Goal: Transaction & Acquisition: Obtain resource

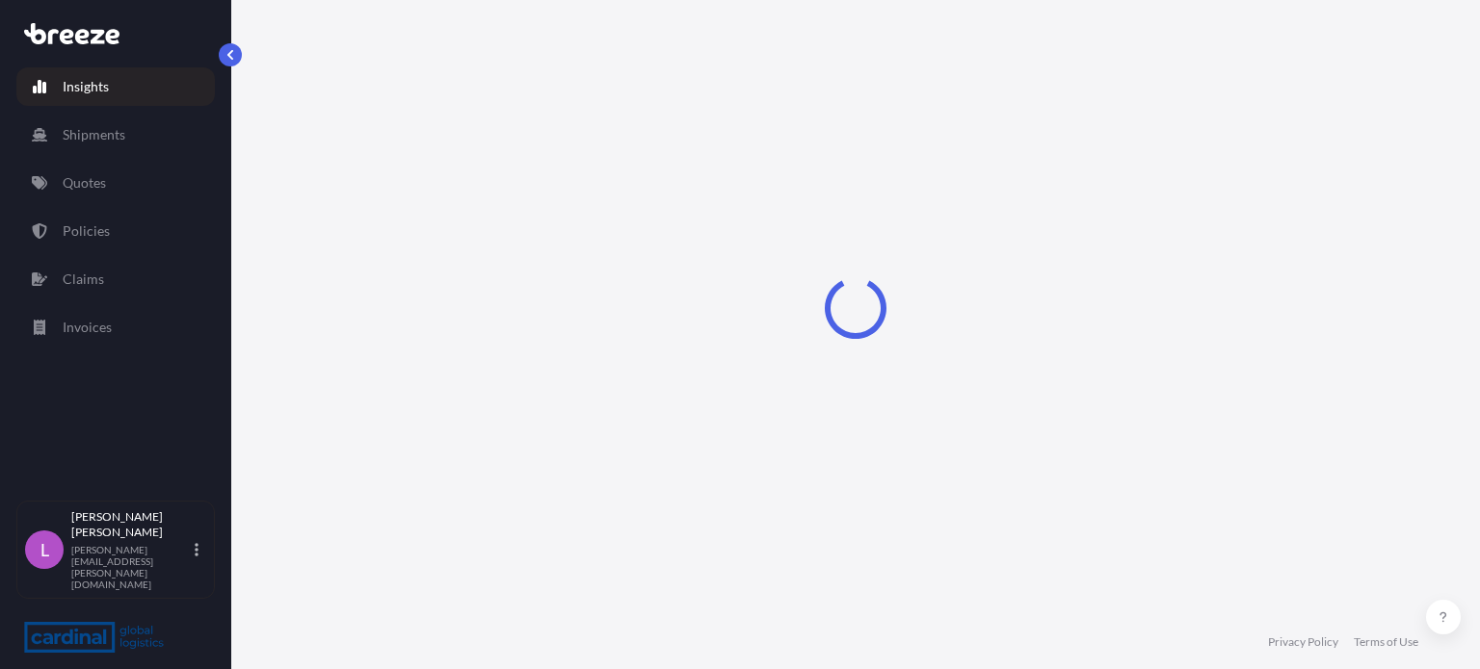
select select "2025"
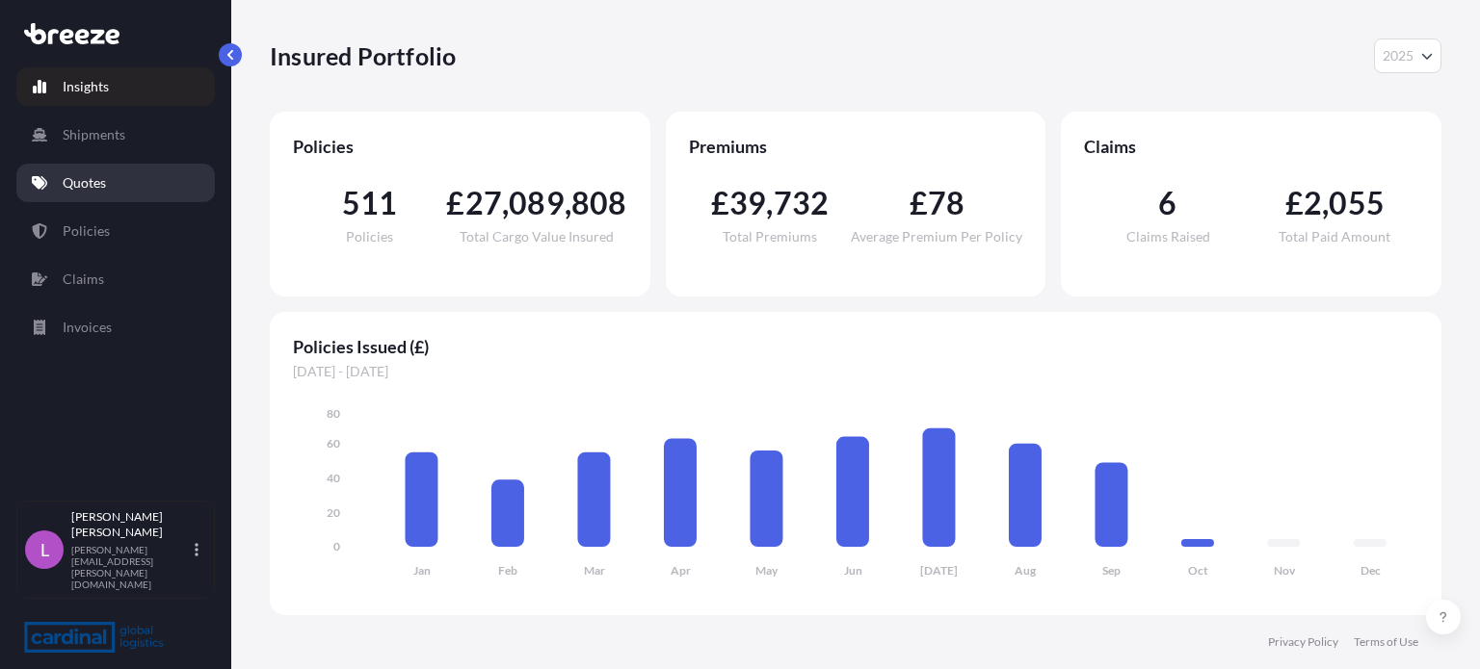
click at [91, 175] on p "Quotes" at bounding box center [84, 182] width 43 height 19
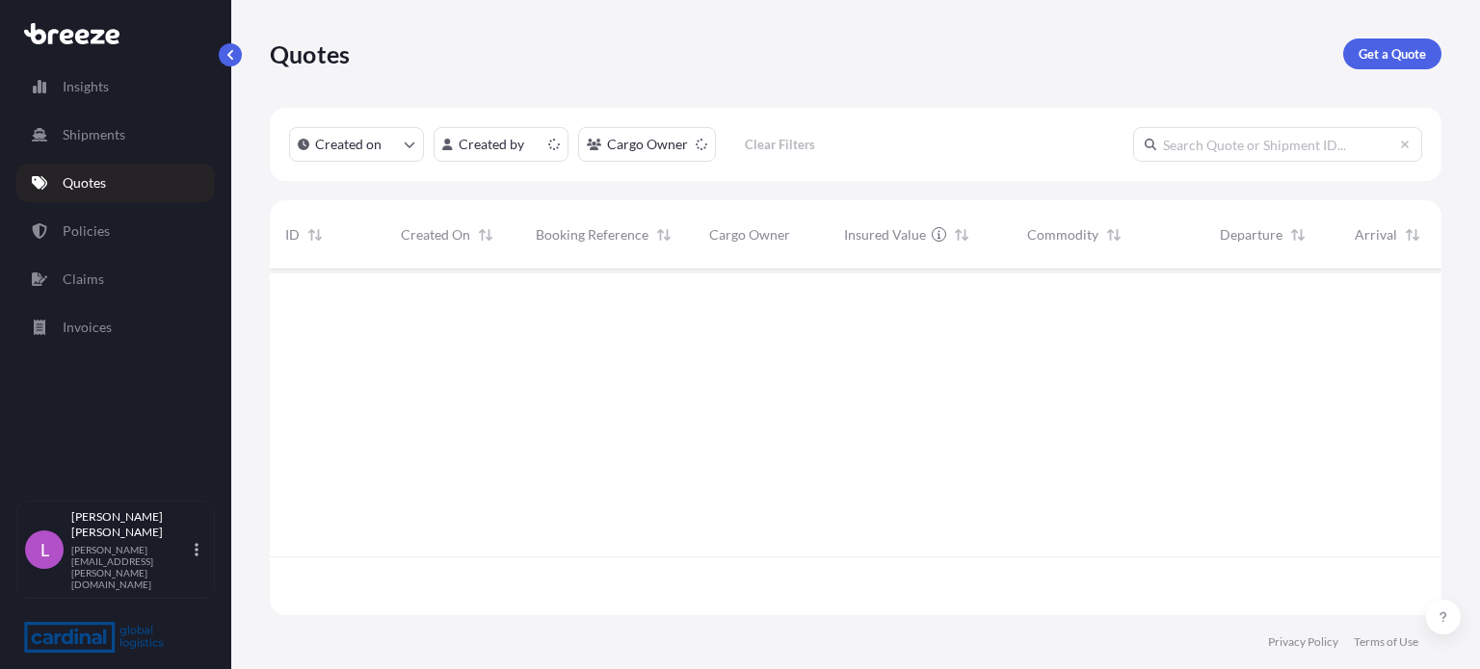
scroll to position [342, 1156]
click at [1377, 41] on link "Get a Quote" at bounding box center [1392, 54] width 98 height 31
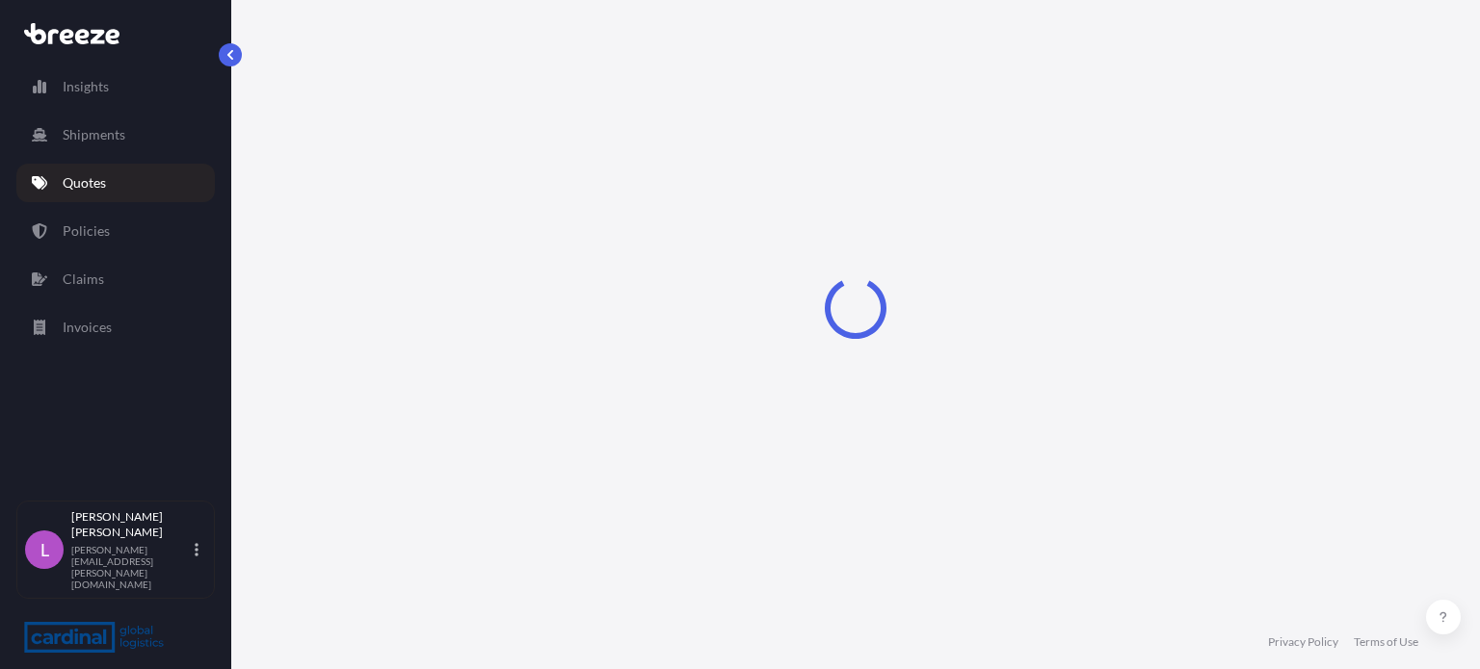
select select "Road"
select select "Sea"
select select "1"
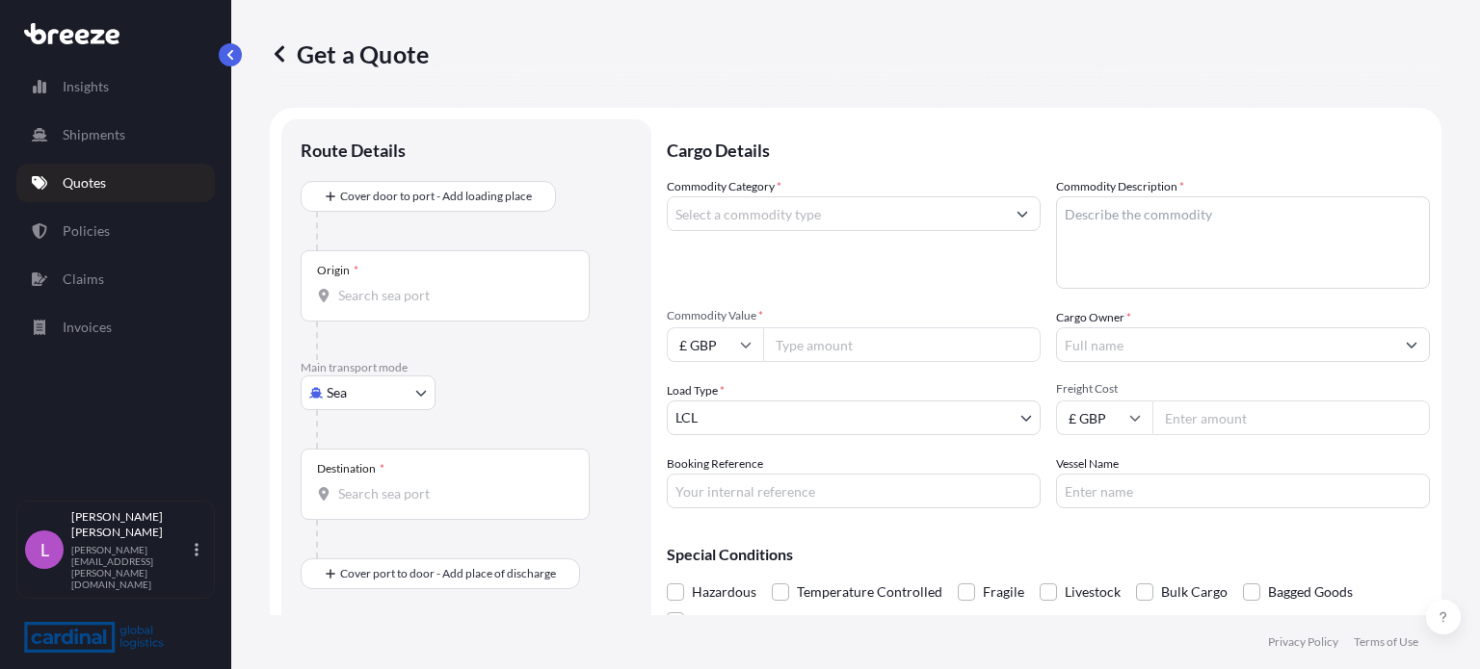
scroll to position [31, 0]
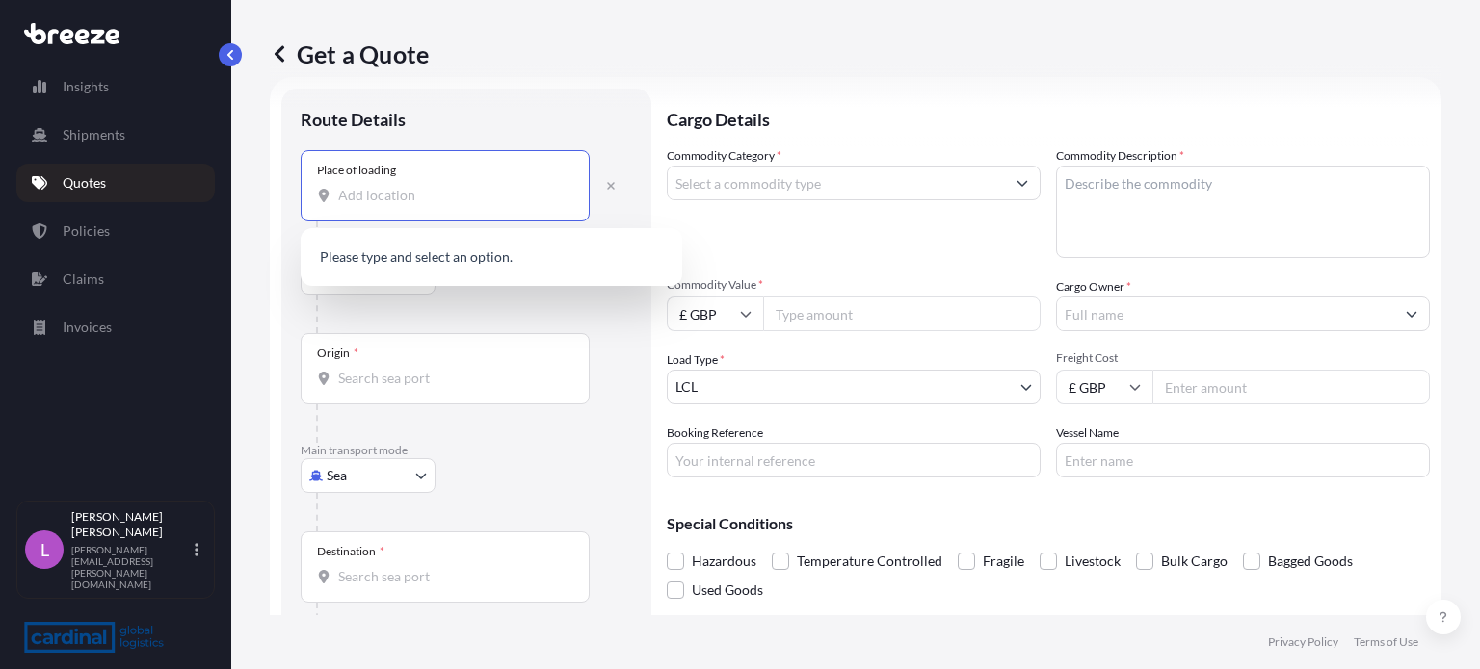
click at [354, 199] on input "Place of loading" at bounding box center [451, 195] width 227 height 19
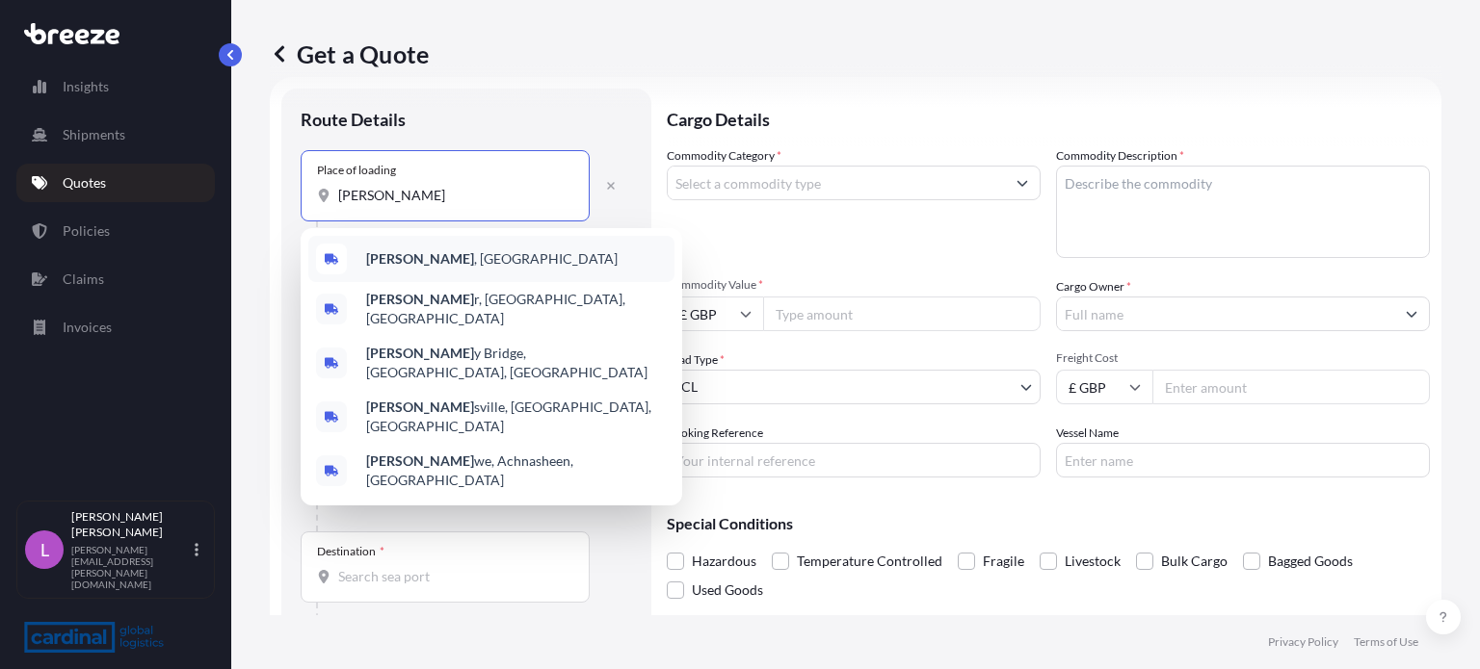
click at [378, 255] on b "[PERSON_NAME]" at bounding box center [420, 258] width 108 height 16
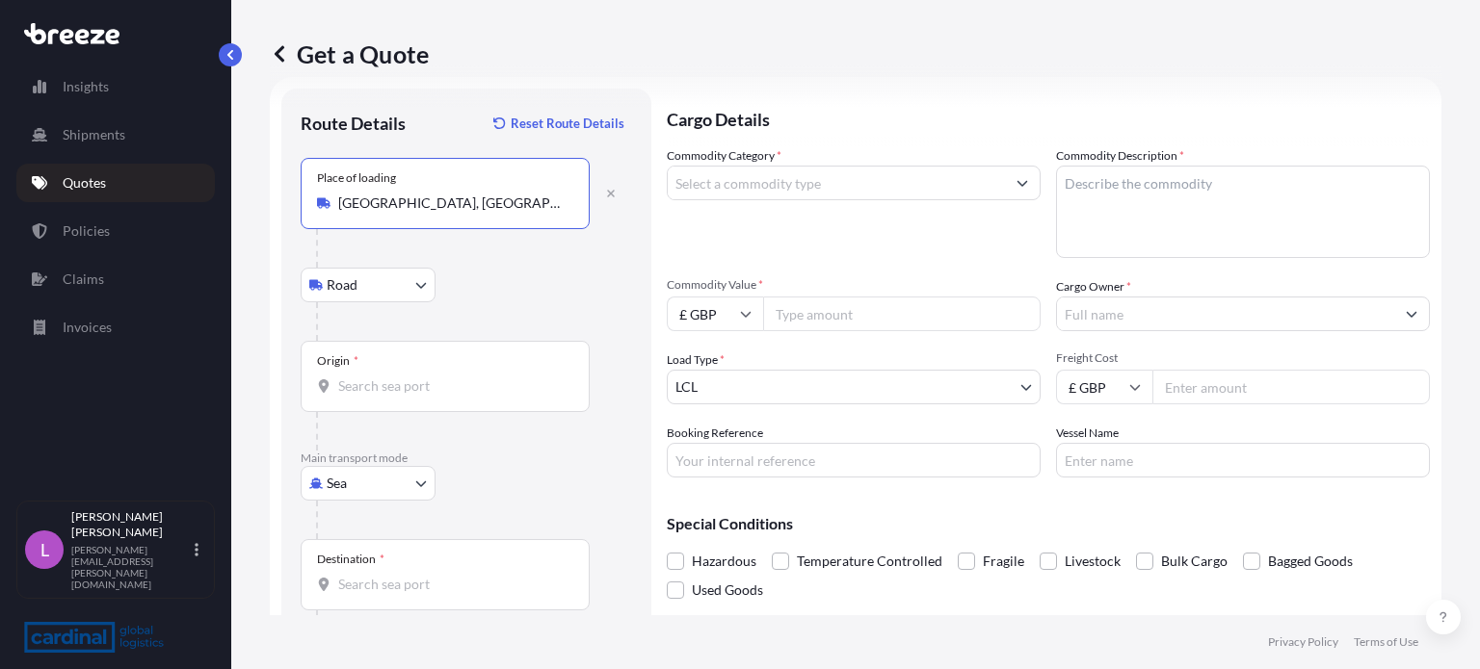
type input "[GEOGRAPHIC_DATA], [GEOGRAPHIC_DATA]"
click at [366, 381] on input "Origin *" at bounding box center [451, 386] width 227 height 19
type input "GBSOU - [GEOGRAPHIC_DATA], [GEOGRAPHIC_DATA]"
click at [384, 580] on input "Destination *" at bounding box center [451, 584] width 227 height 19
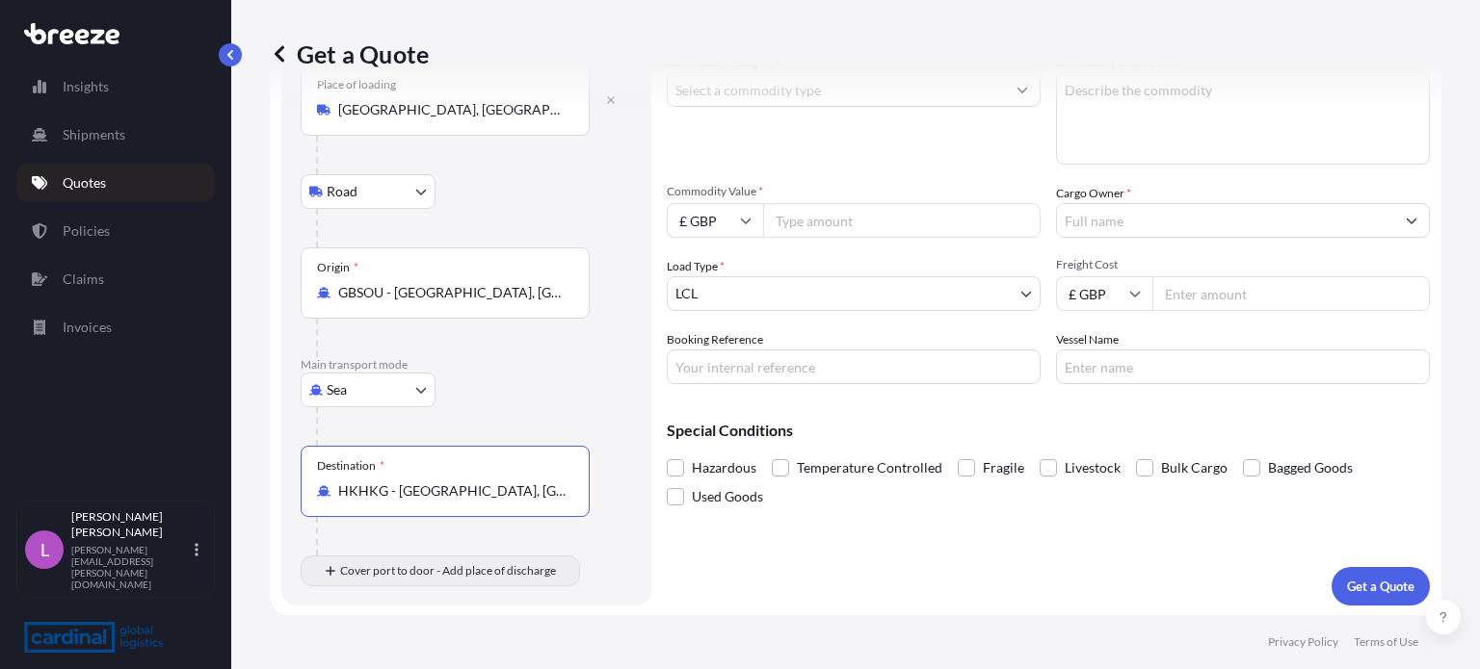
type input "HKHKG - [GEOGRAPHIC_DATA], [GEOGRAPHIC_DATA]"
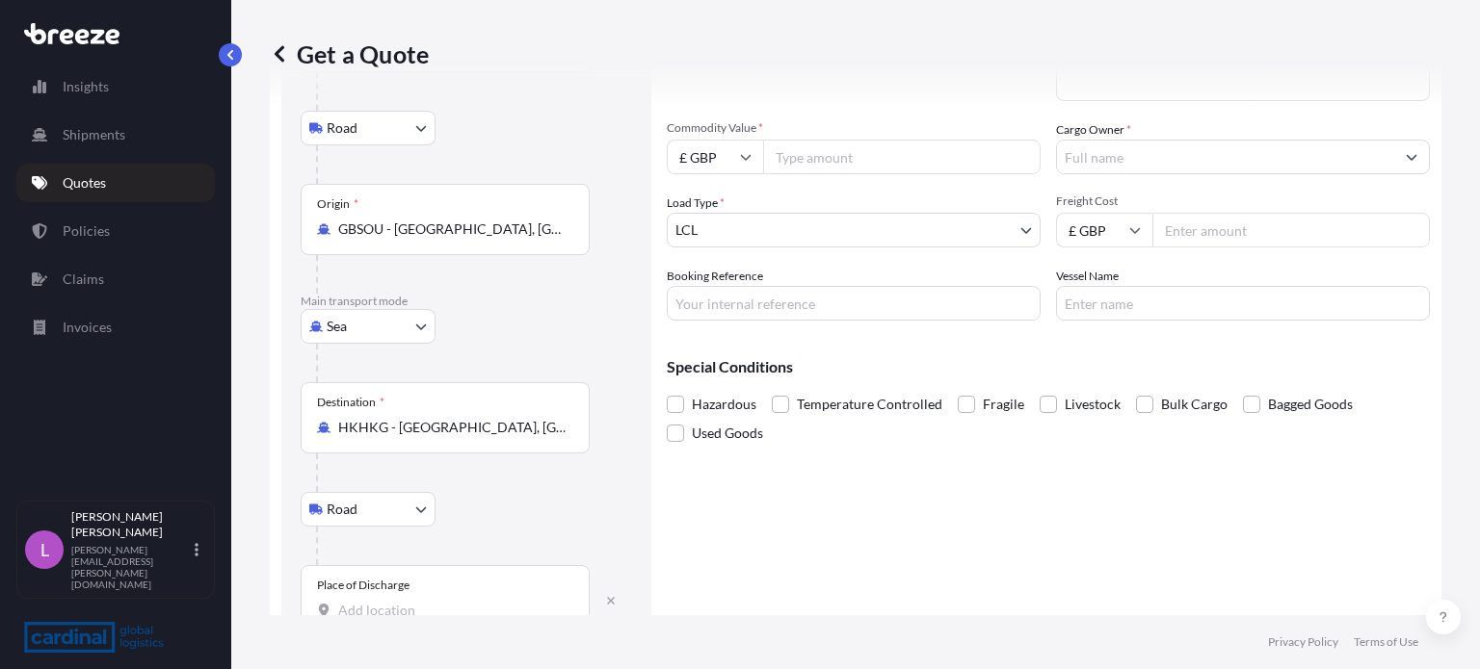
scroll to position [238, 0]
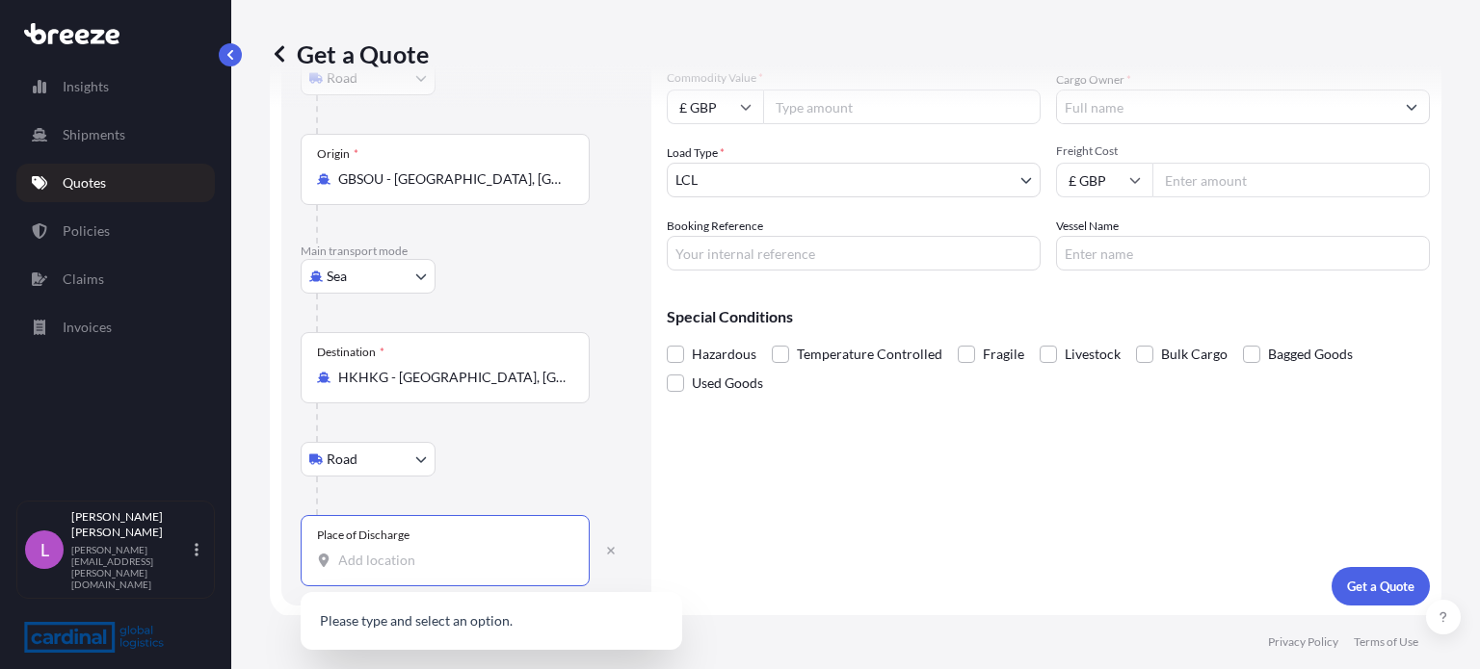
click at [373, 560] on input "Place of Discharge" at bounding box center [451, 560] width 227 height 19
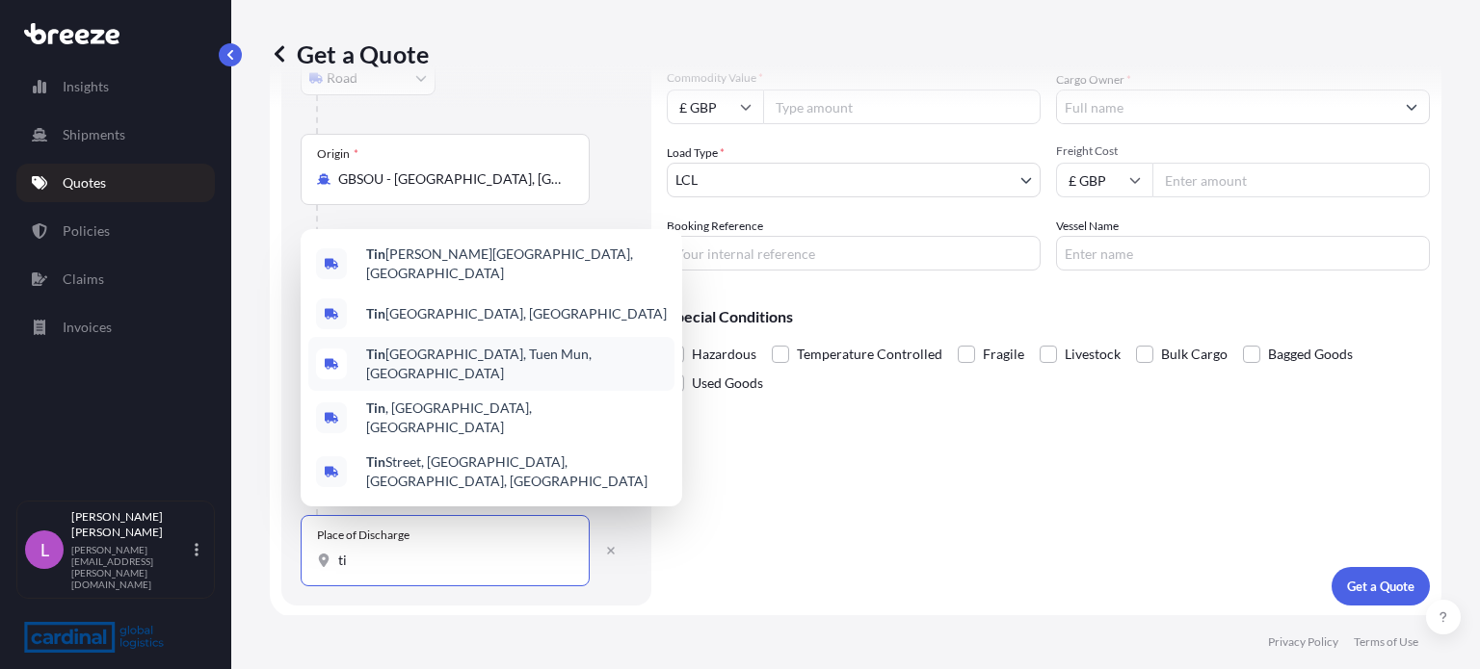
type input "t"
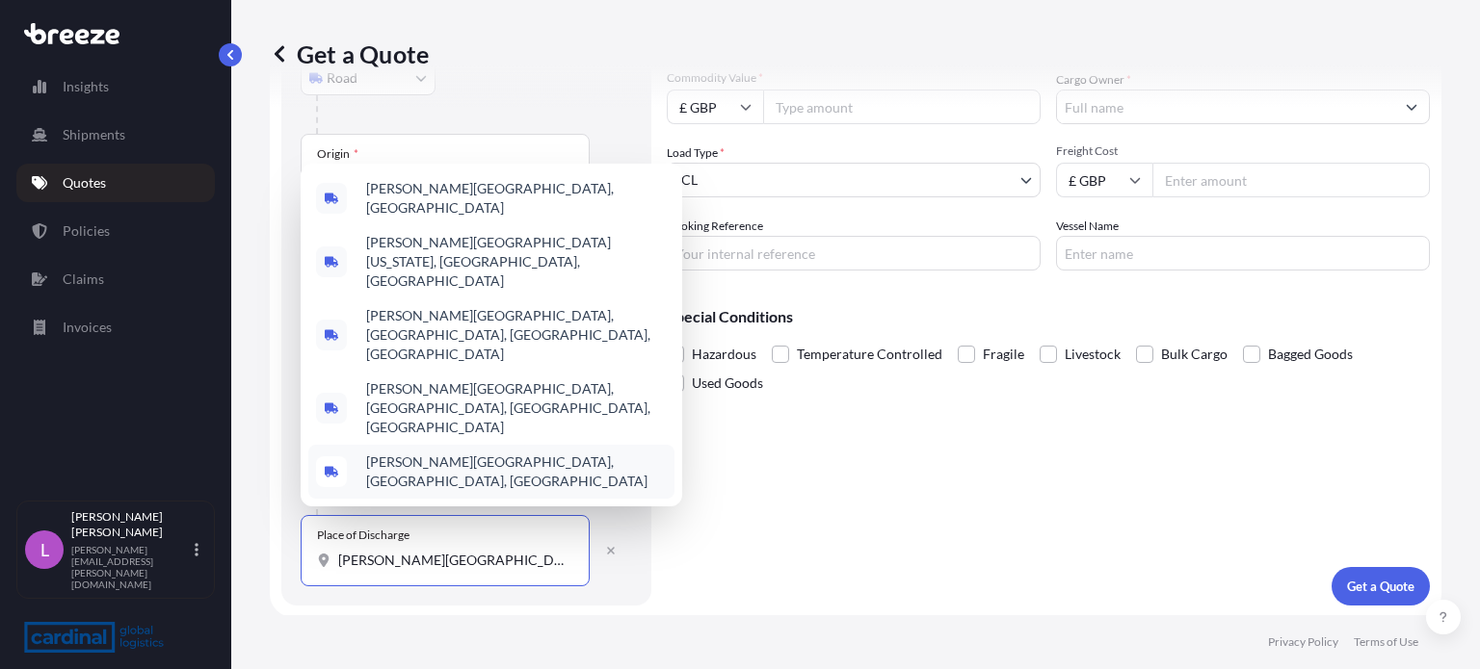
drag, startPoint x: 474, startPoint y: 562, endPoint x: 219, endPoint y: 543, distance: 255.9
click at [219, 543] on div "Insights Shipments Quotes Policies Claims Invoices L [PERSON_NAME] [PERSON_NAME…" at bounding box center [740, 334] width 1480 height 669
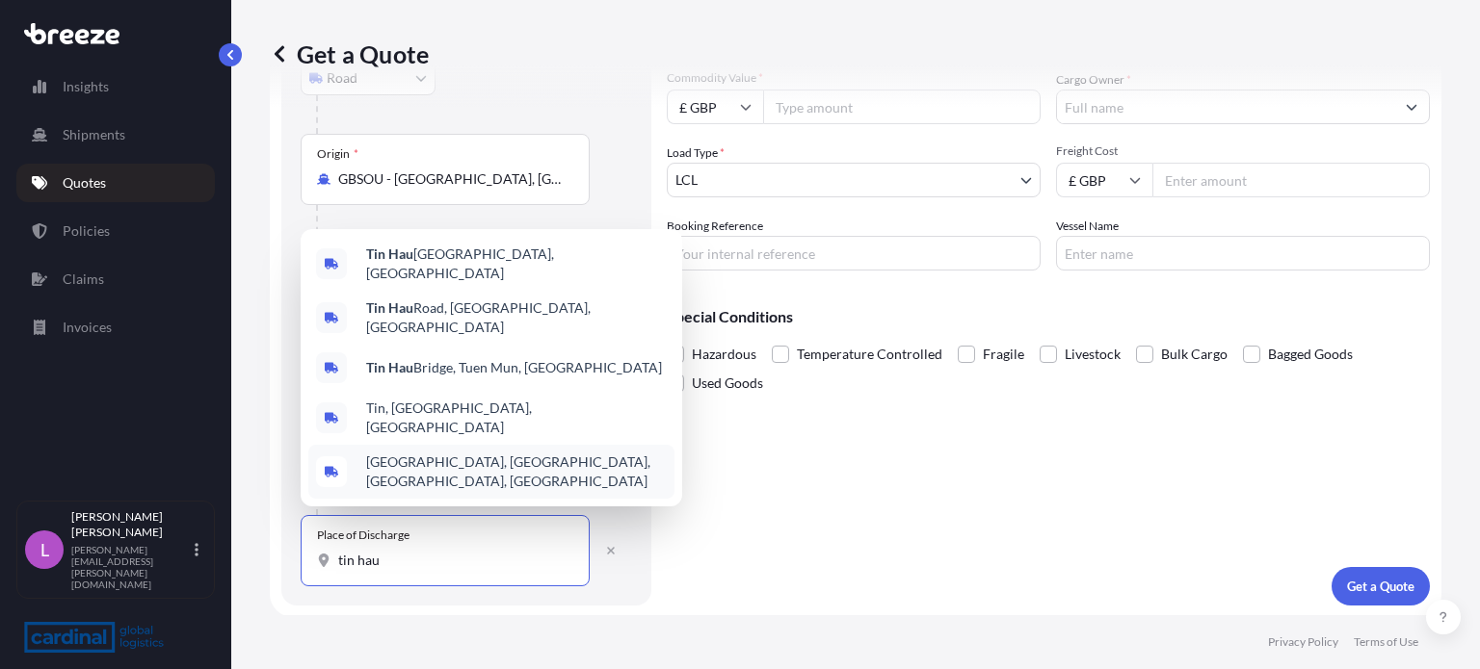
drag, startPoint x: 392, startPoint y: 564, endPoint x: 297, endPoint y: 554, distance: 96.0
click at [297, 554] on div "Route Details Reset Route Details Place of loading [GEOGRAPHIC_DATA], UK Road R…" at bounding box center [466, 244] width 370 height 724
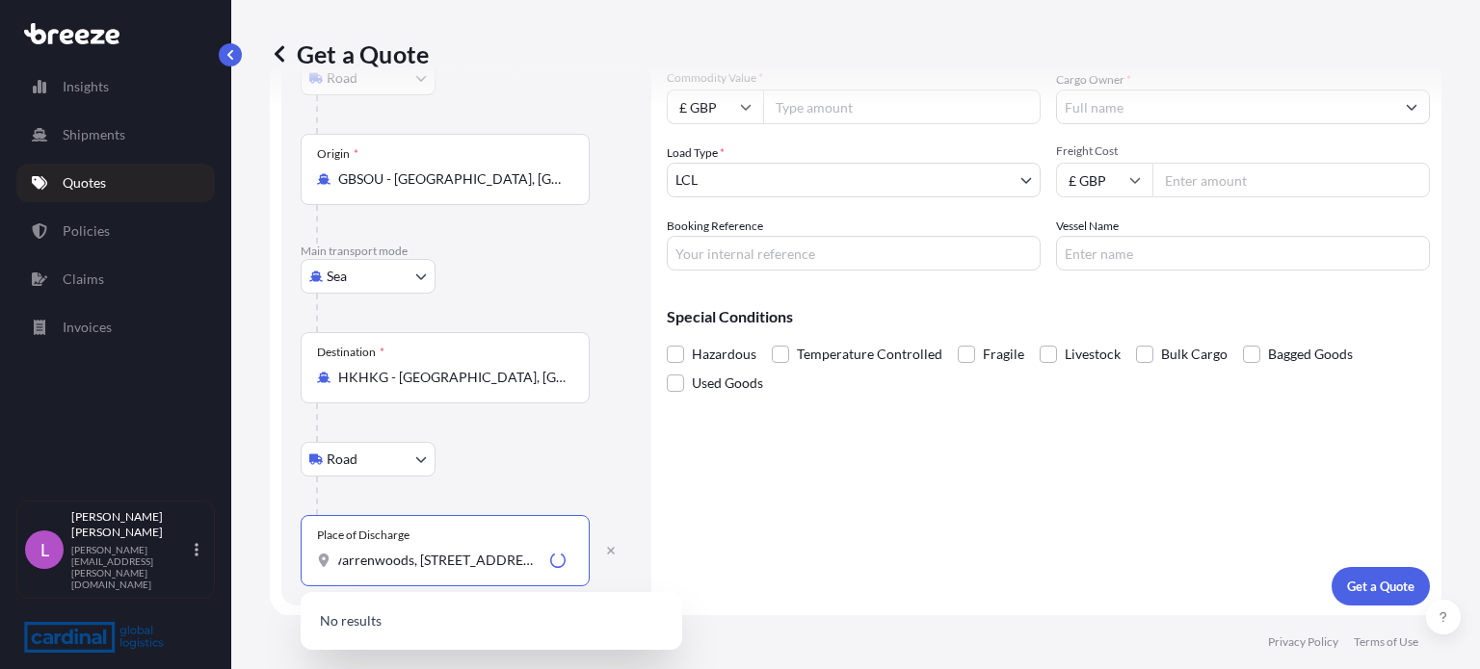
scroll to position [0, 0]
type input "w"
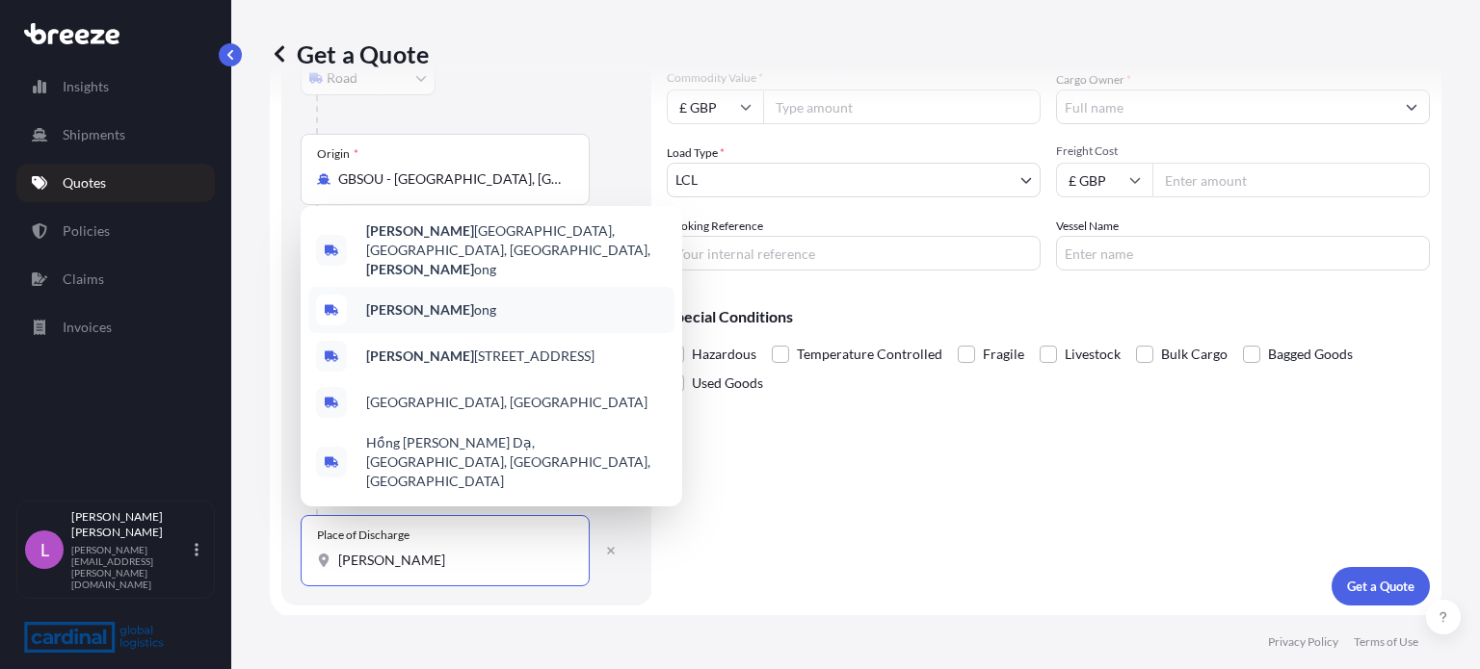
click at [424, 320] on span "[PERSON_NAME]" at bounding box center [431, 310] width 130 height 19
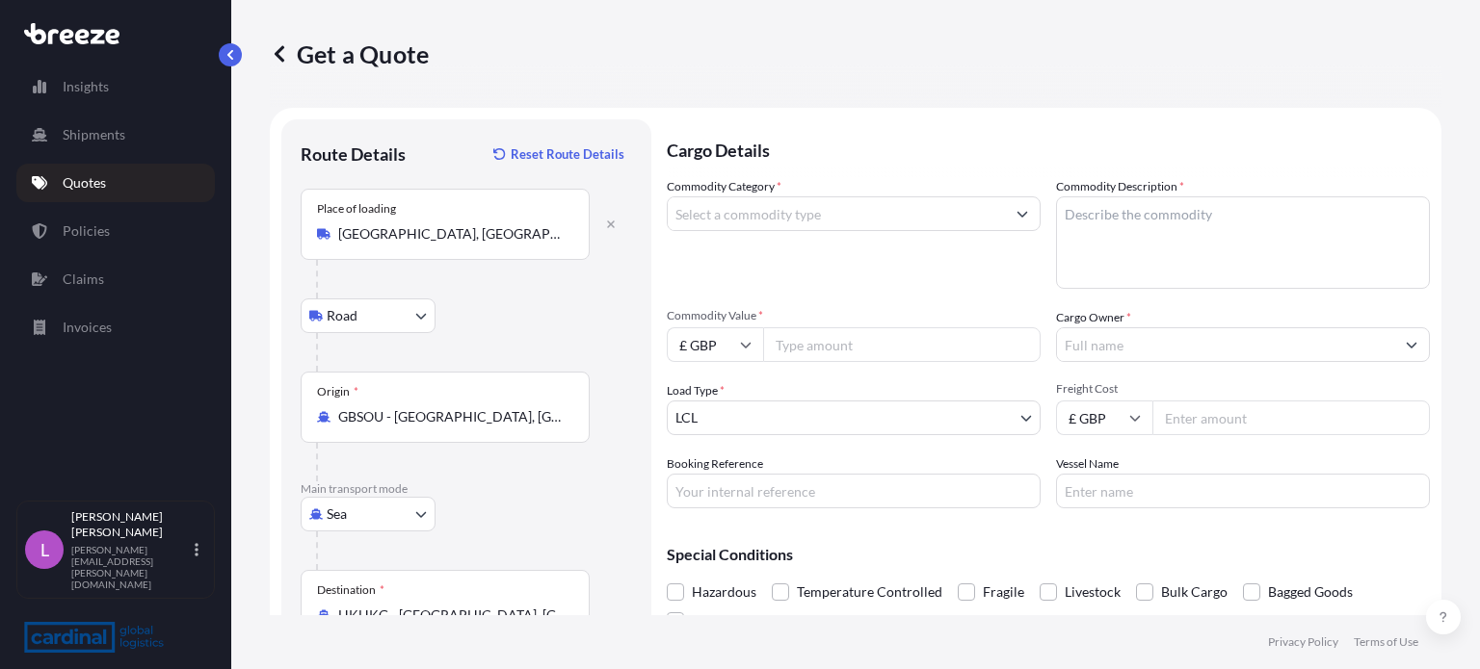
type input "[GEOGRAPHIC_DATA]"
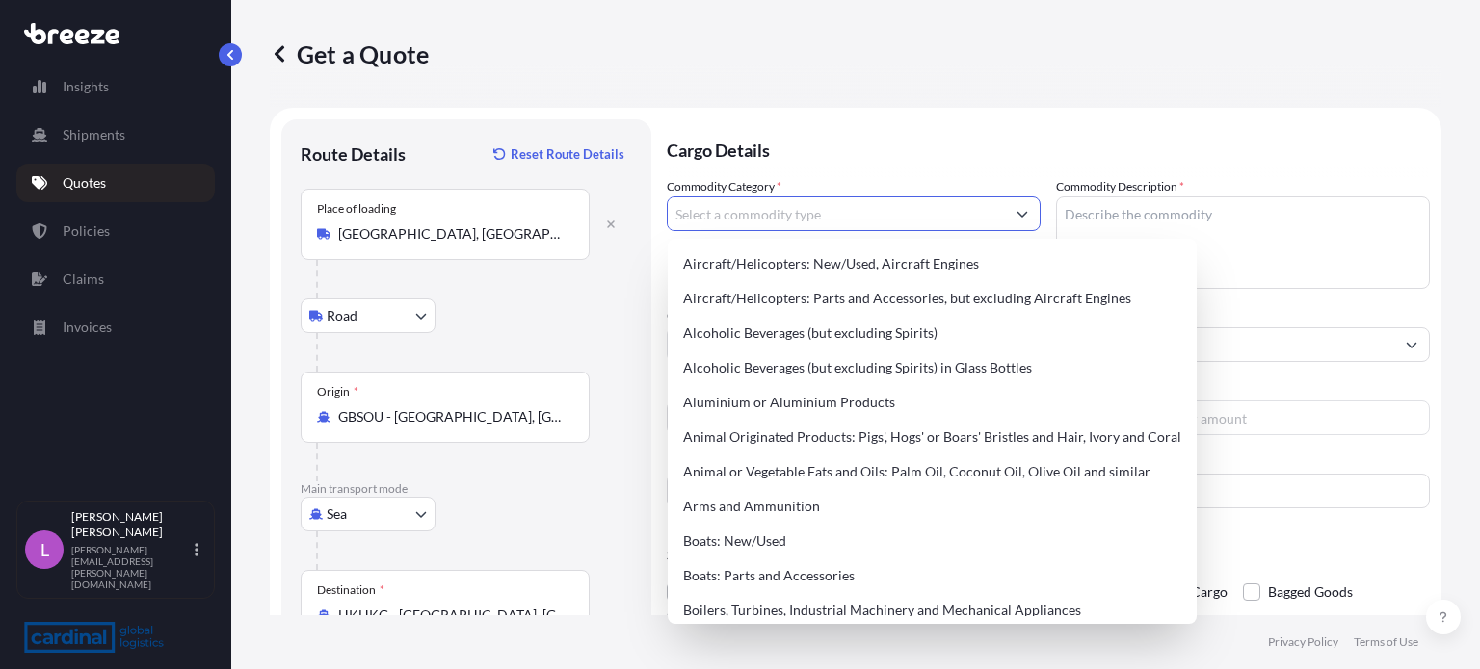
click at [740, 217] on input "Commodity Category *" at bounding box center [836, 214] width 337 height 35
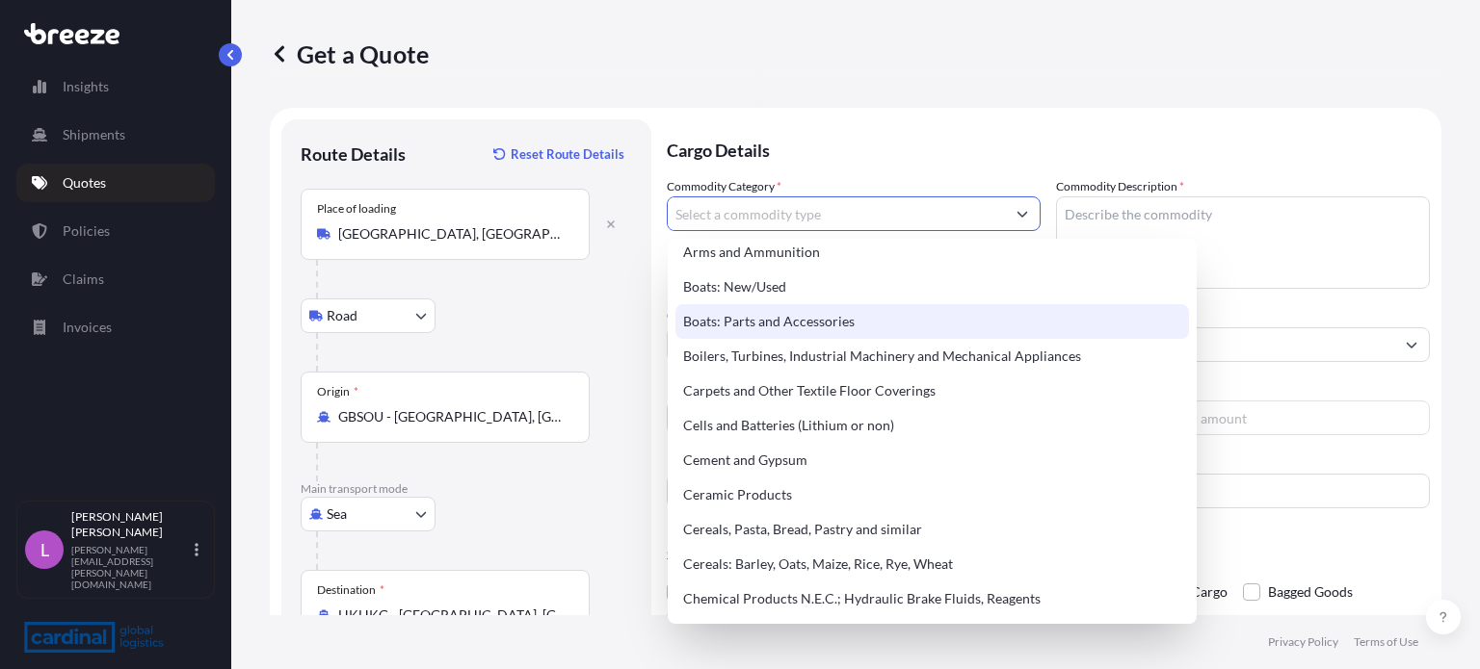
scroll to position [289, 0]
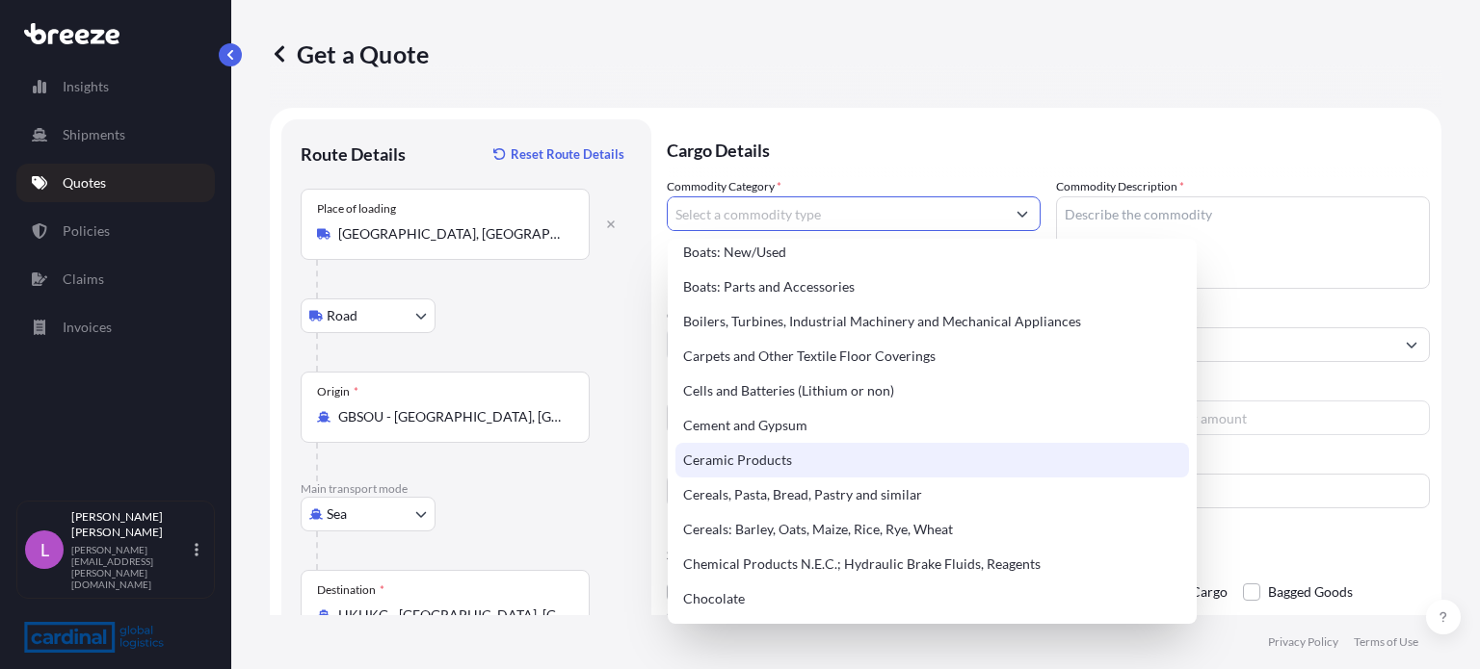
click at [798, 462] on div "Ceramic Products" at bounding box center [931, 460] width 513 height 35
type input "Ceramic Products"
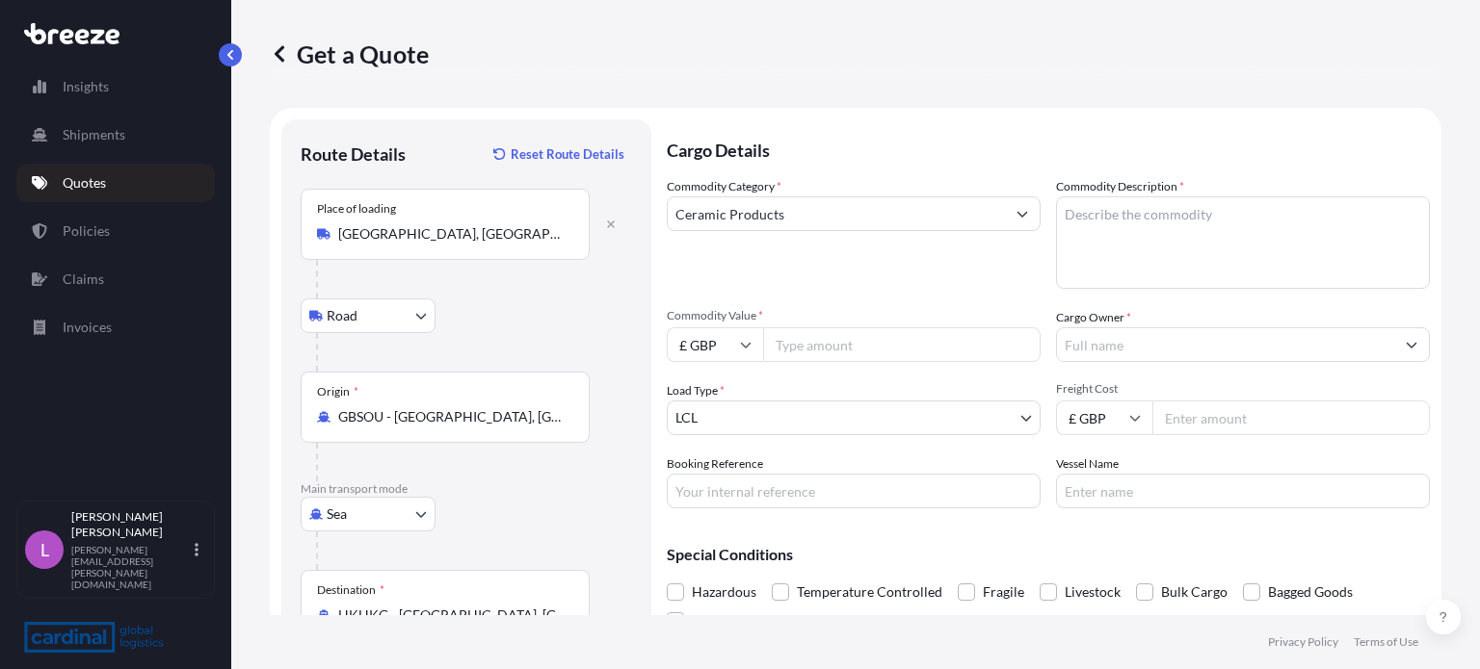
click at [842, 349] on input "Commodity Value *" at bounding box center [901, 345] width 277 height 35
type input "3555.00"
click at [1175, 214] on textarea "Commodity Description *" at bounding box center [1243, 243] width 374 height 92
type textarea "Ceramic Double Basin & Undermount Basin"
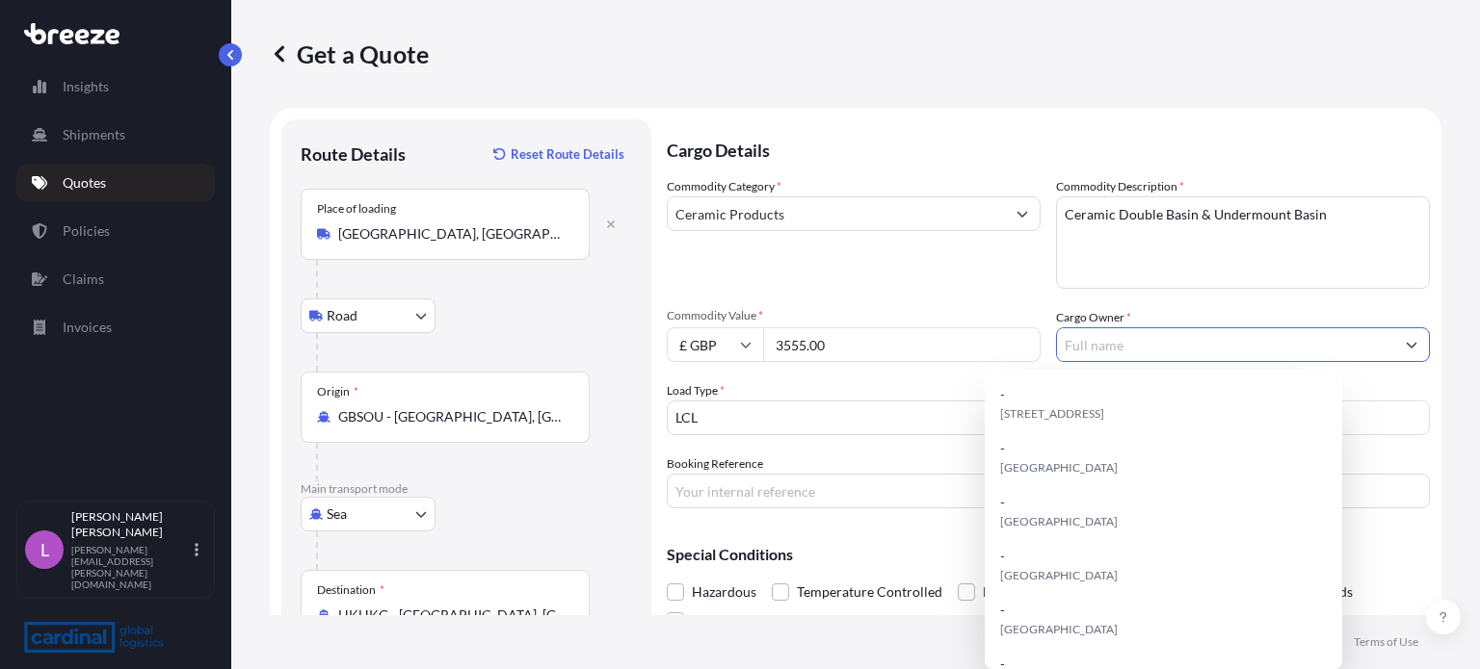
click at [1089, 342] on input "Cargo Owner *" at bounding box center [1225, 345] width 337 height 35
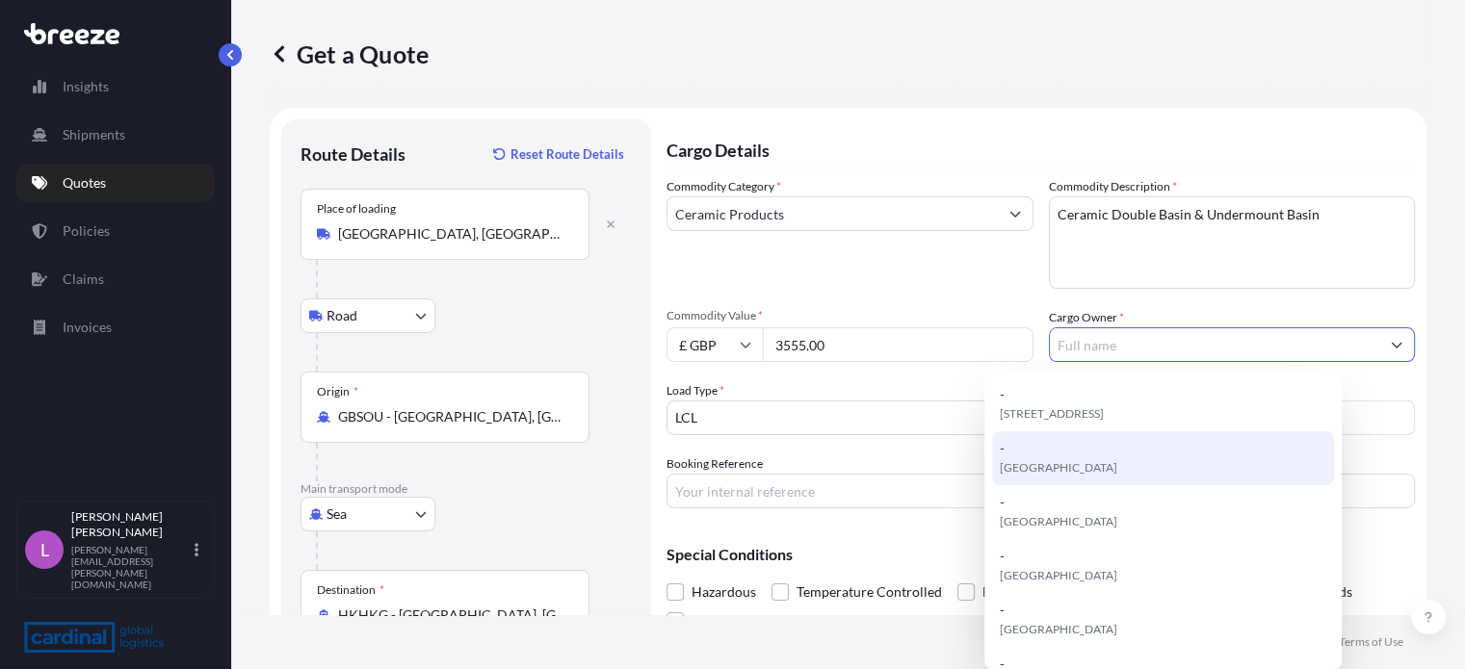
click at [1037, 466] on span "[GEOGRAPHIC_DATA]" at bounding box center [1059, 468] width 118 height 19
type input "-"
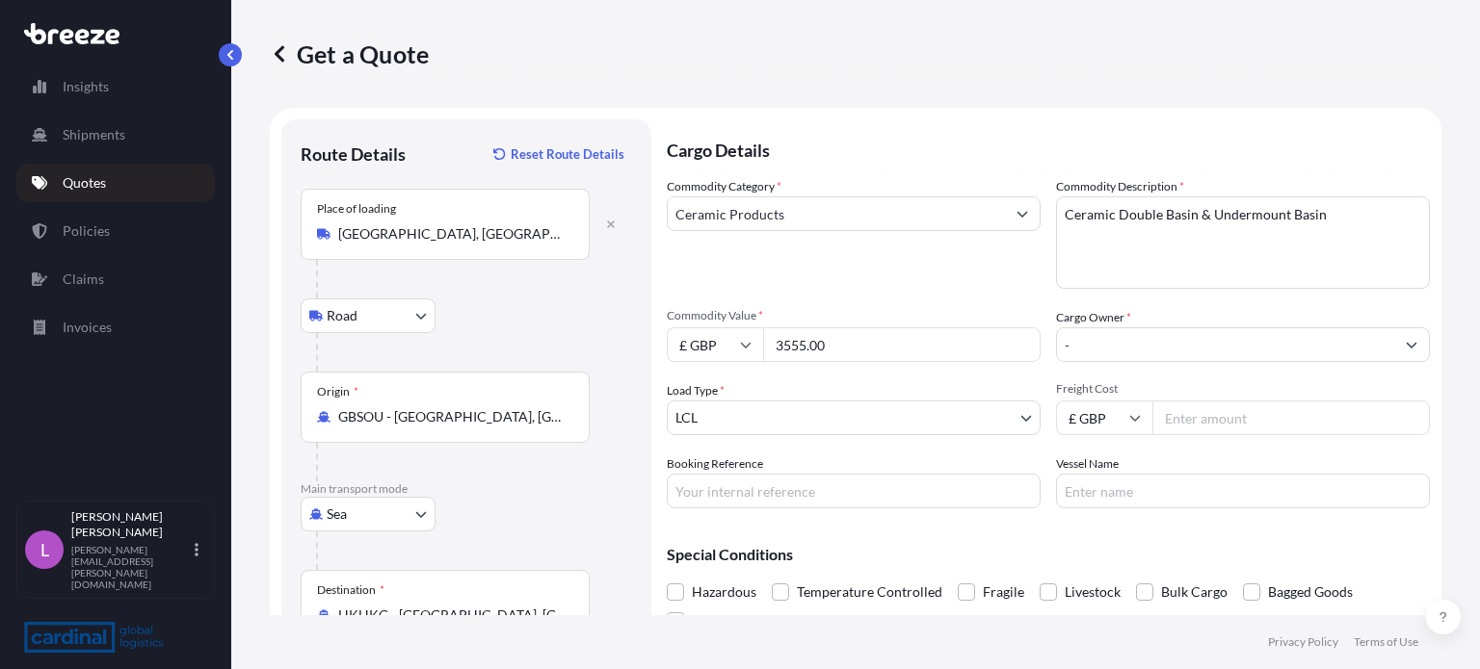
click at [1180, 421] on input "Freight Cost" at bounding box center [1290, 418] width 277 height 35
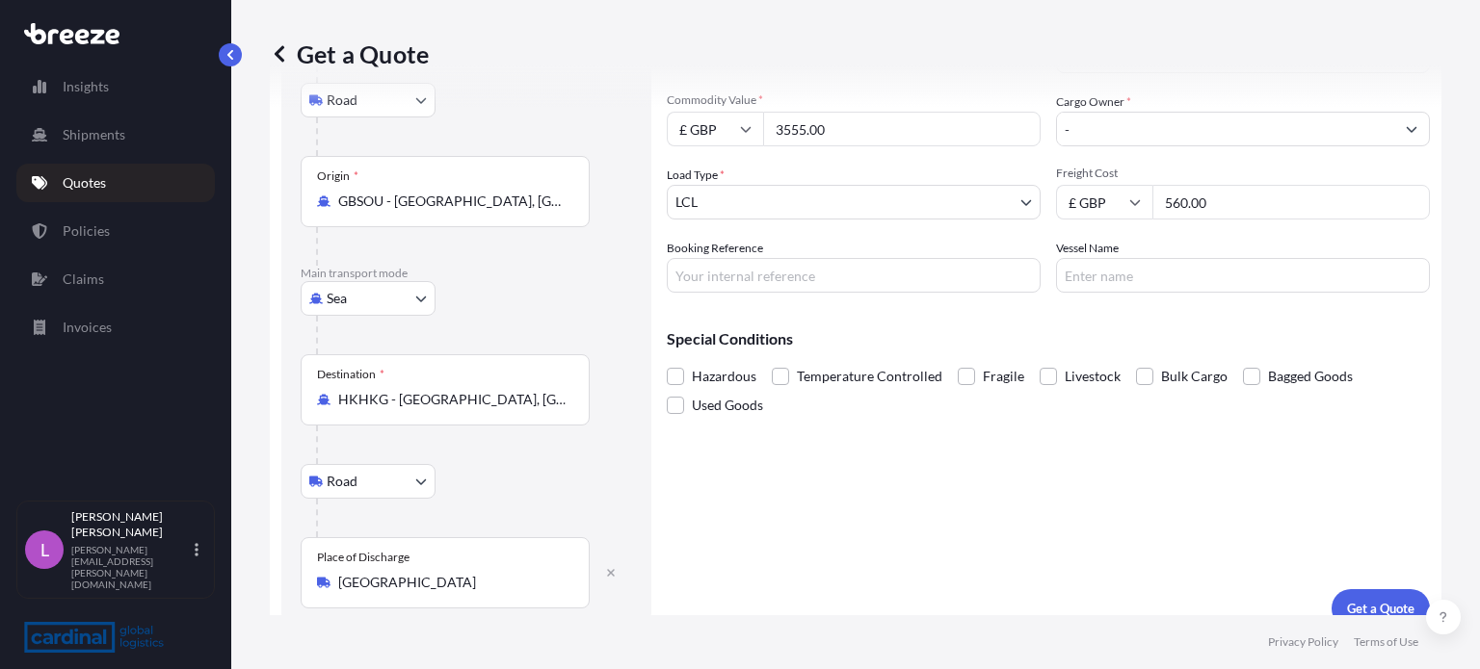
scroll to position [238, 0]
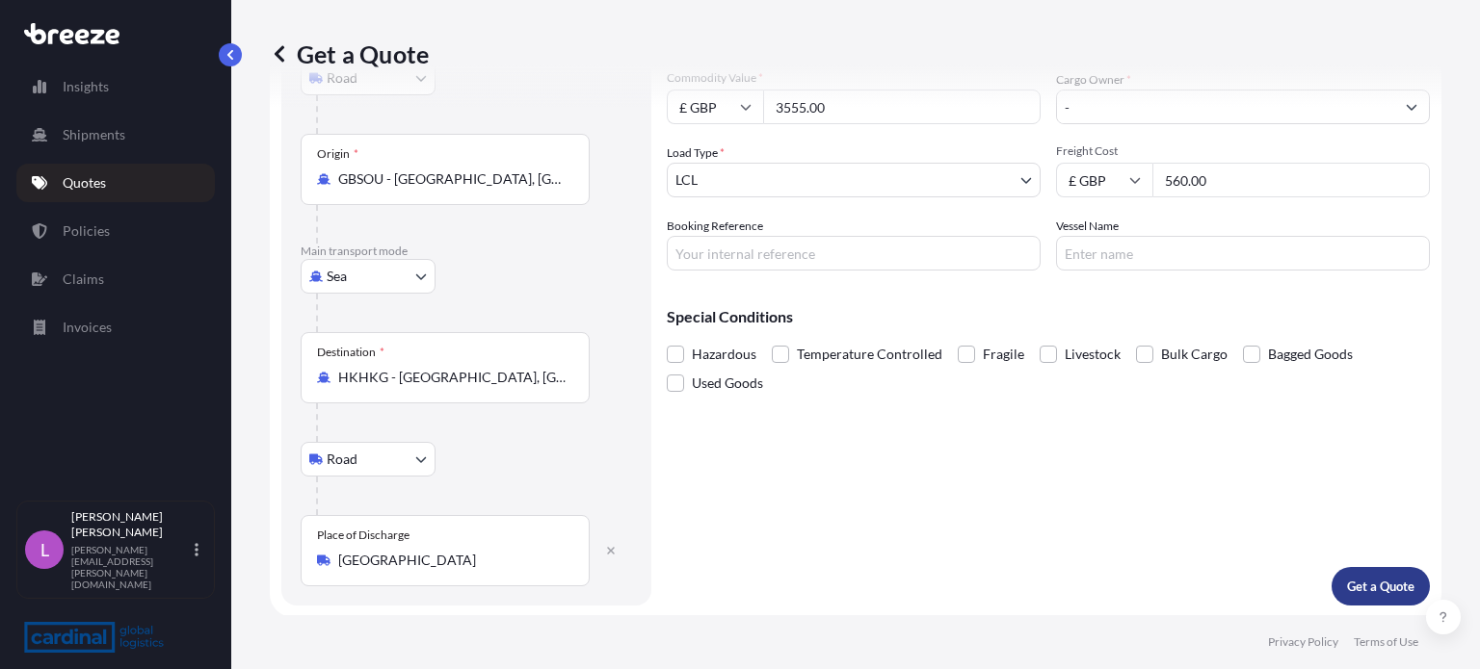
type input "560.00"
click at [1367, 581] on p "Get a Quote" at bounding box center [1380, 586] width 67 height 19
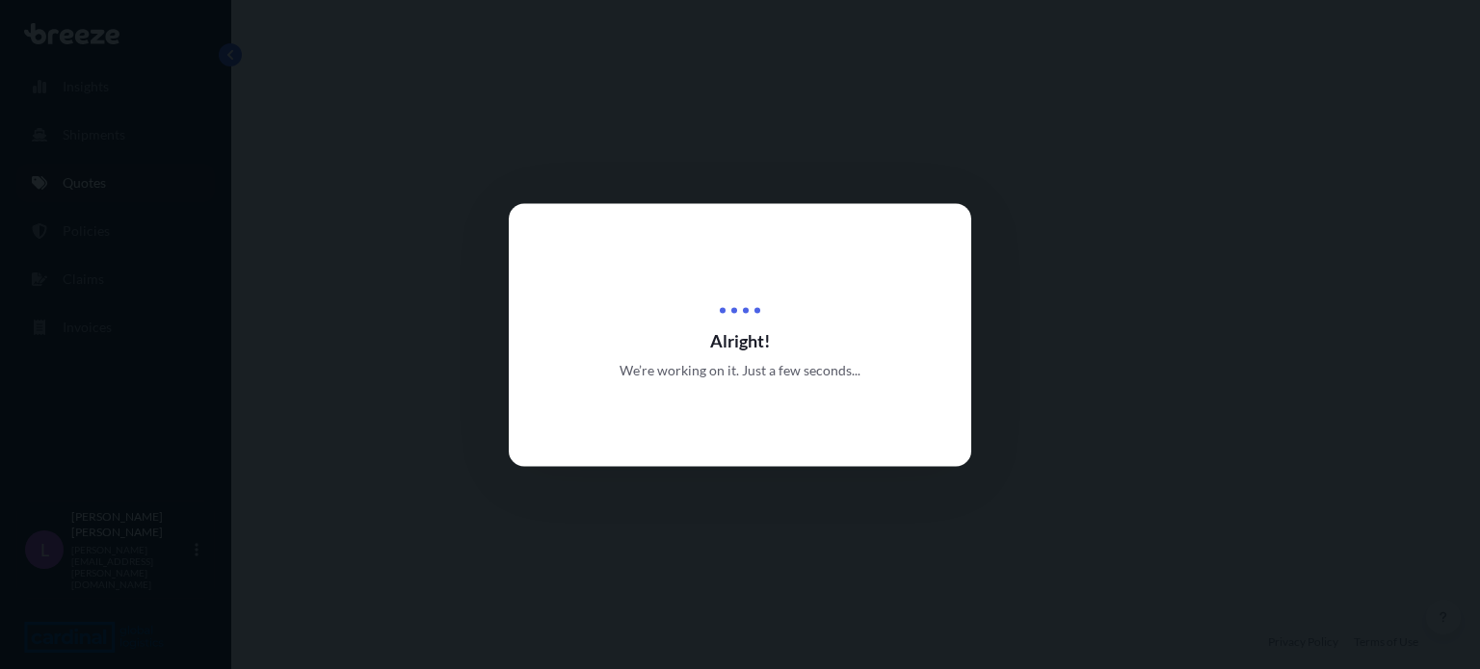
select select "Road"
select select "Sea"
select select "Road"
select select "1"
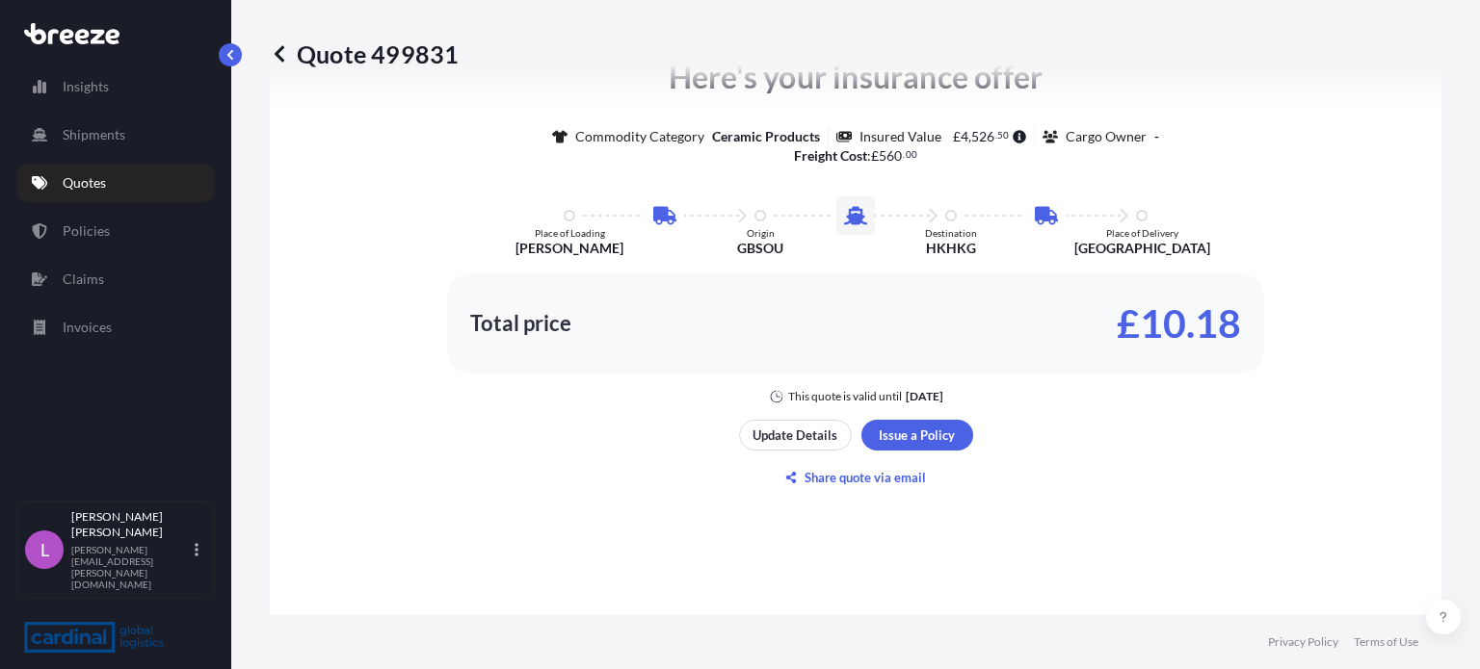
scroll to position [1250, 0]
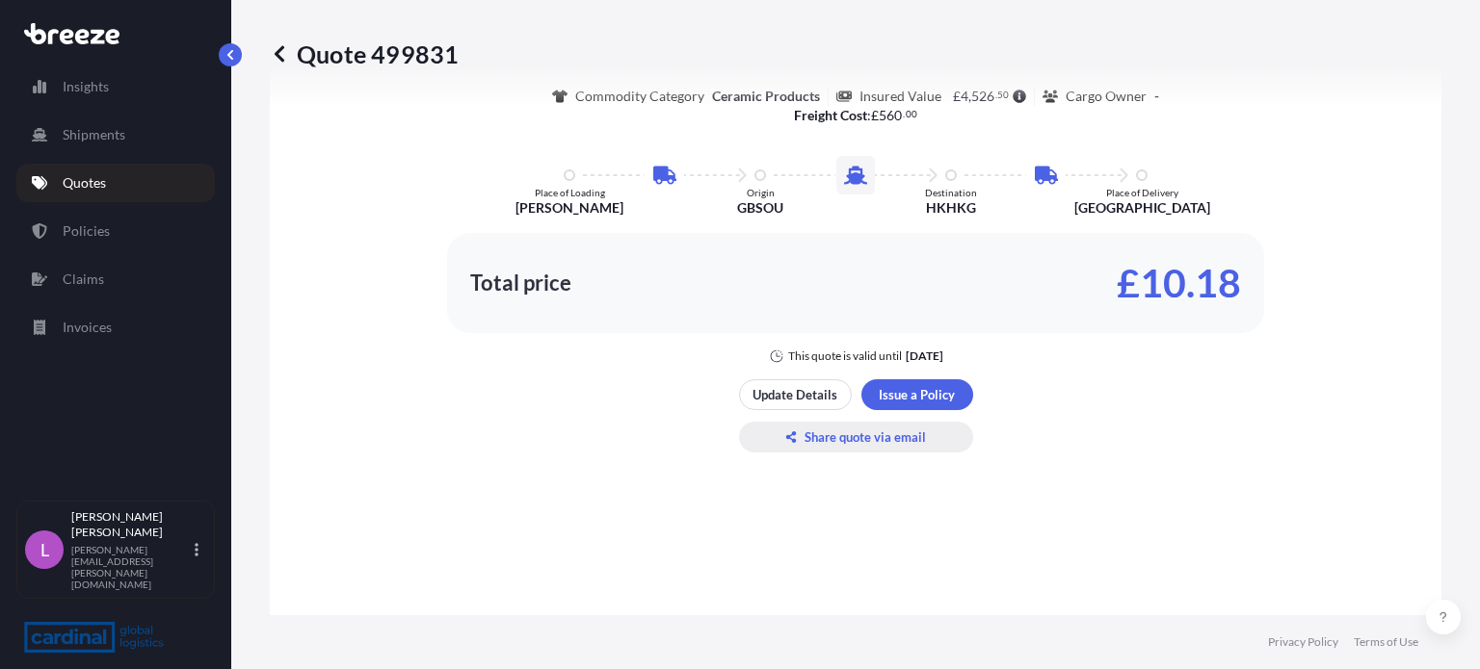
click at [828, 433] on p "Share quote via email" at bounding box center [864, 437] width 121 height 19
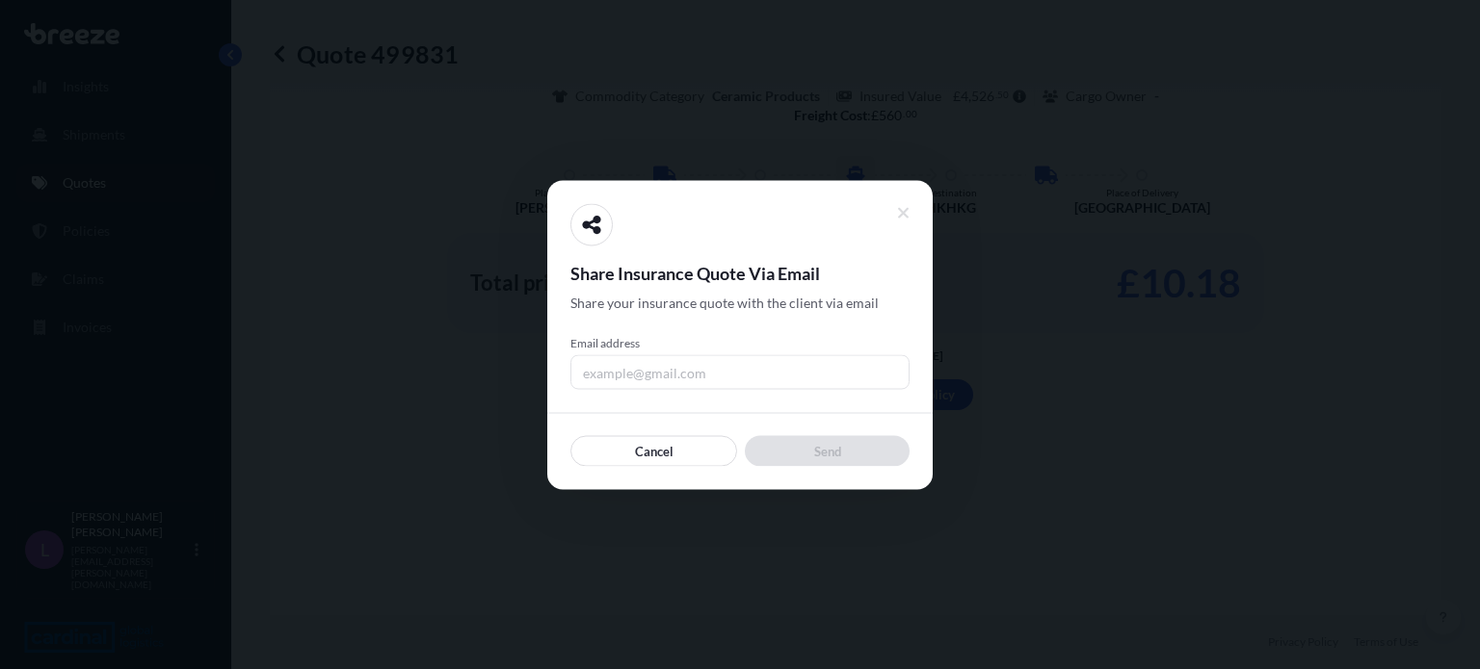
drag, startPoint x: 706, startPoint y: 379, endPoint x: 507, endPoint y: 340, distance: 203.1
click at [507, 669] on div "Share Insurance Quote Via Email Share your insurance quote with the client via …" at bounding box center [740, 669] width 1480 height 0
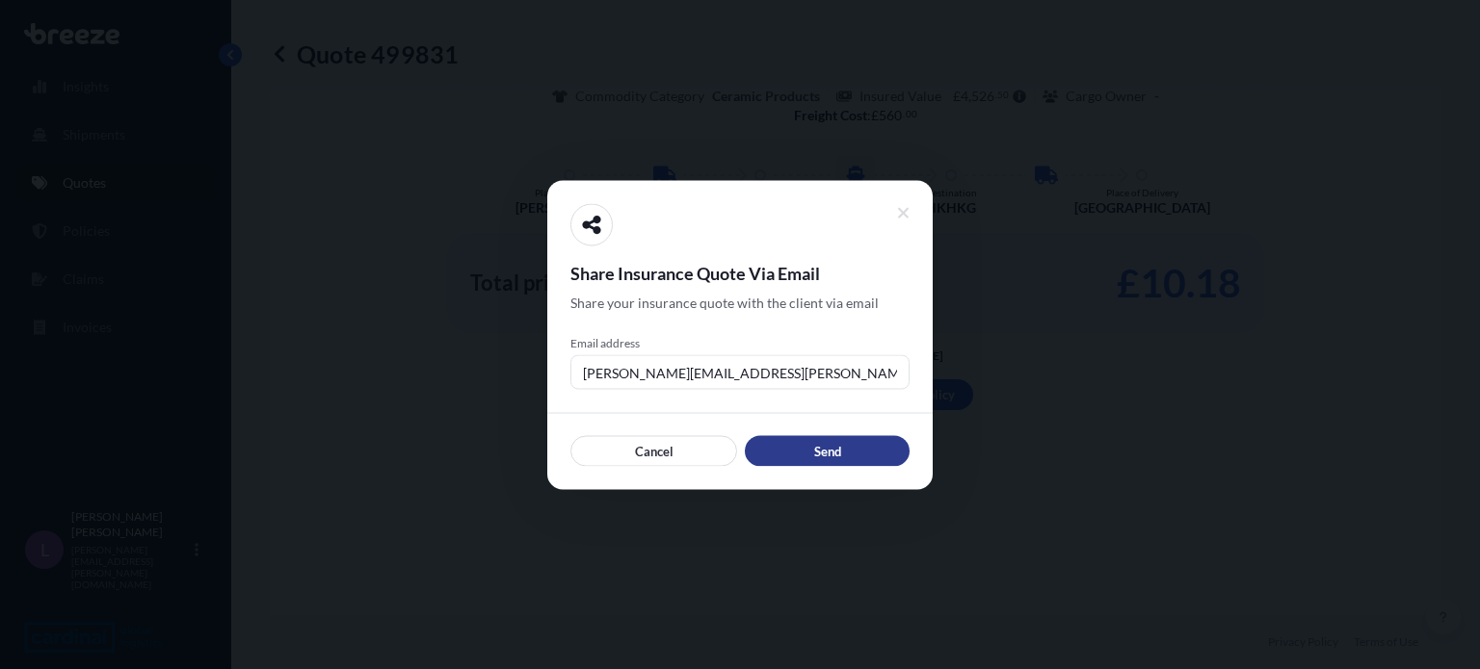
type input "[PERSON_NAME][EMAIL_ADDRESS][PERSON_NAME][DOMAIN_NAME]"
